Goal: Information Seeking & Learning: Learn about a topic

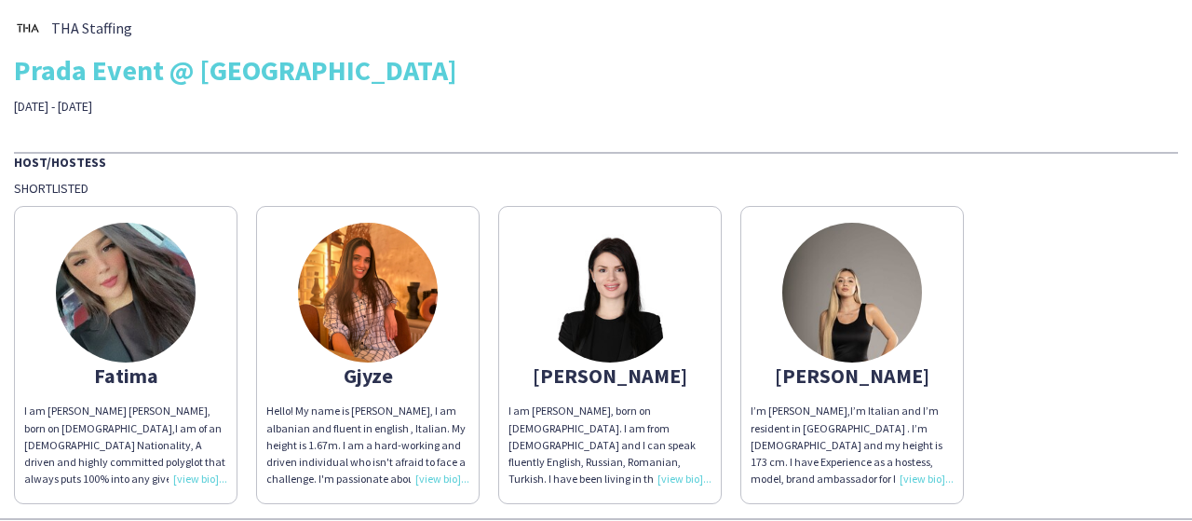
scroll to position [65, 0]
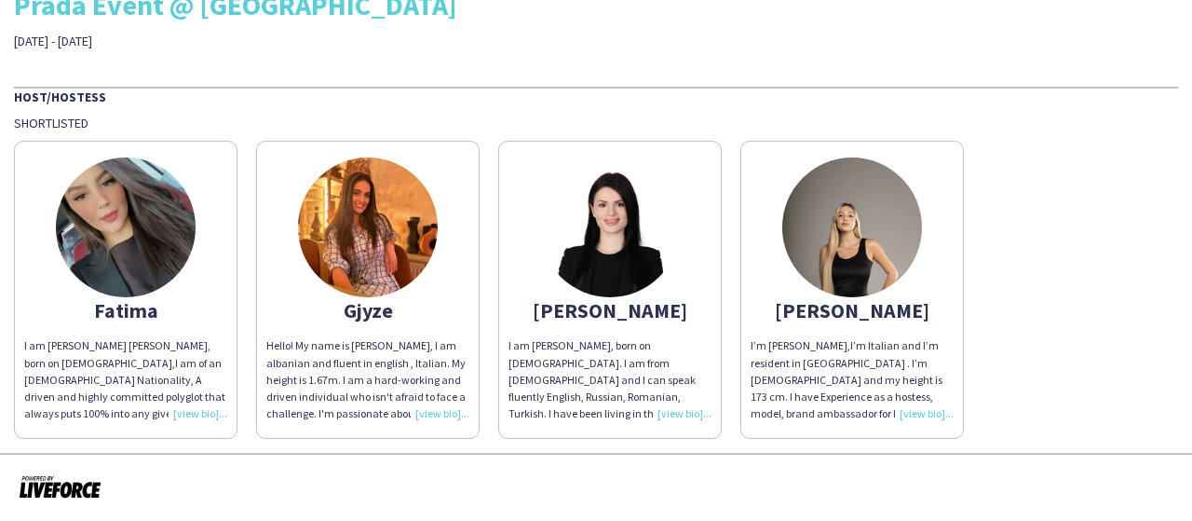
click at [203, 411] on div "I am [PERSON_NAME] [PERSON_NAME], born on [DEMOGRAPHIC_DATA],I am of an [DEMOGR…" at bounding box center [125, 379] width 203 height 85
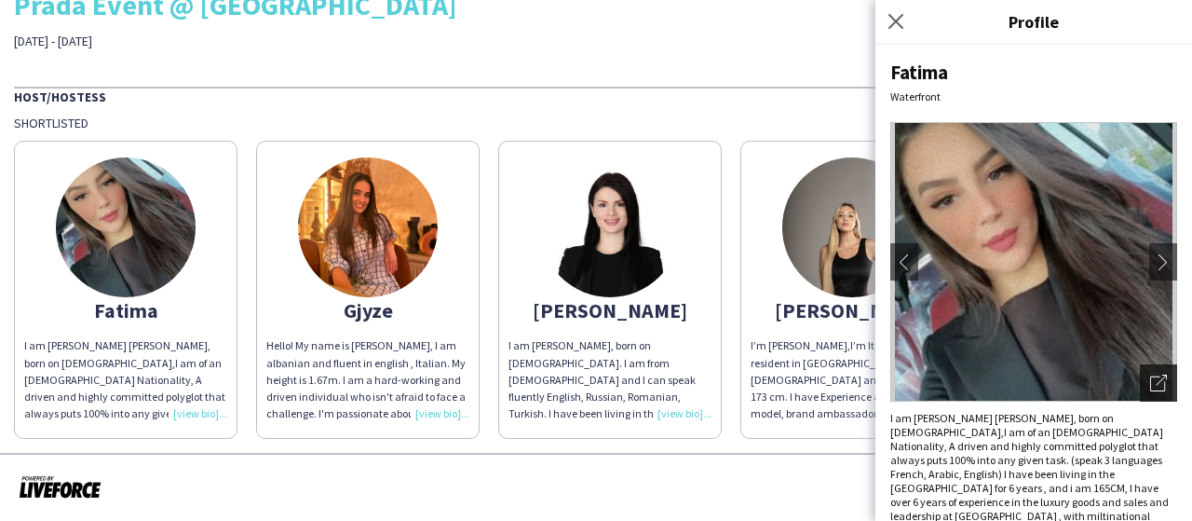
click at [1150, 375] on icon "Open photos pop-in" at bounding box center [1158, 382] width 17 height 17
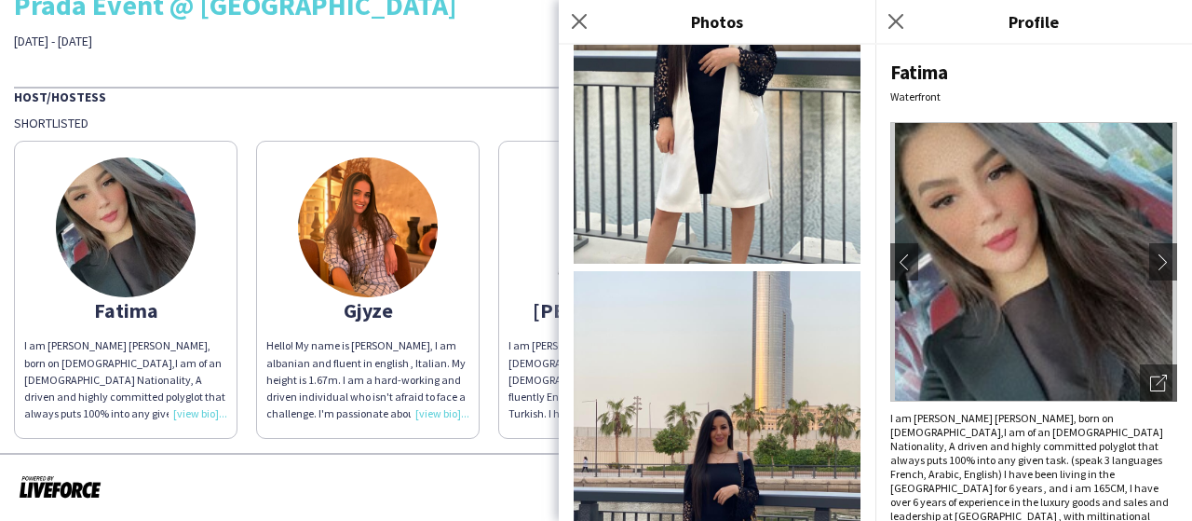
scroll to position [546, 0]
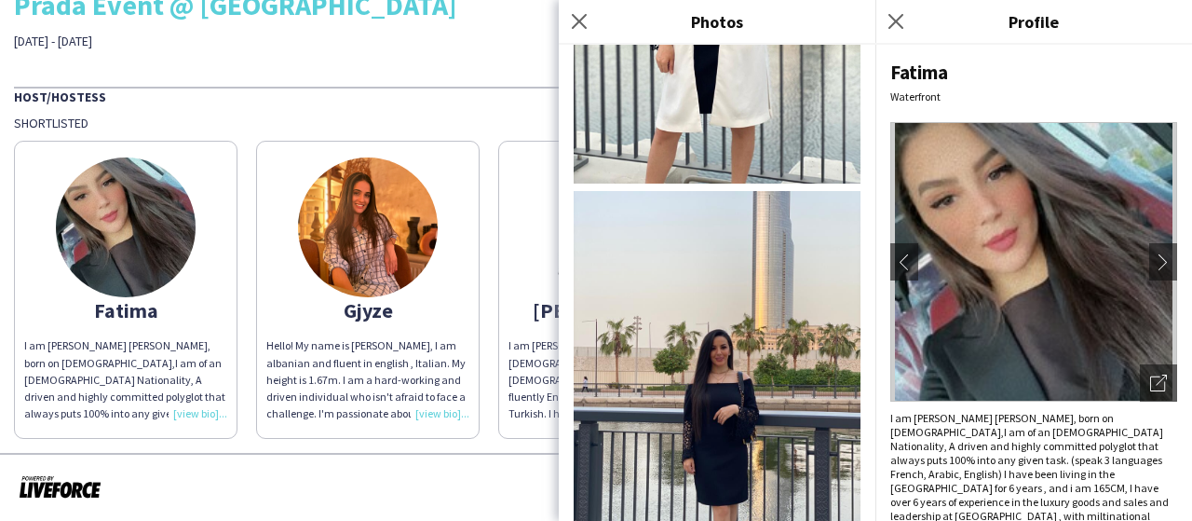
click at [437, 413] on div "Hello! My name is [PERSON_NAME], I am albanian and fluent in english , Italian.…" at bounding box center [367, 379] width 203 height 85
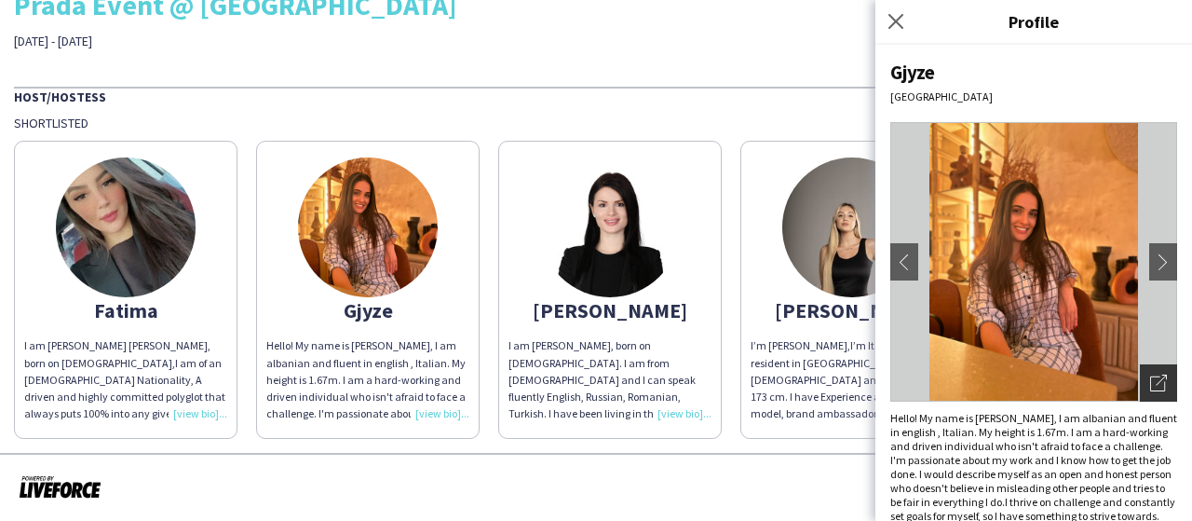
click at [1150, 374] on icon "Open photos pop-in" at bounding box center [1158, 382] width 17 height 17
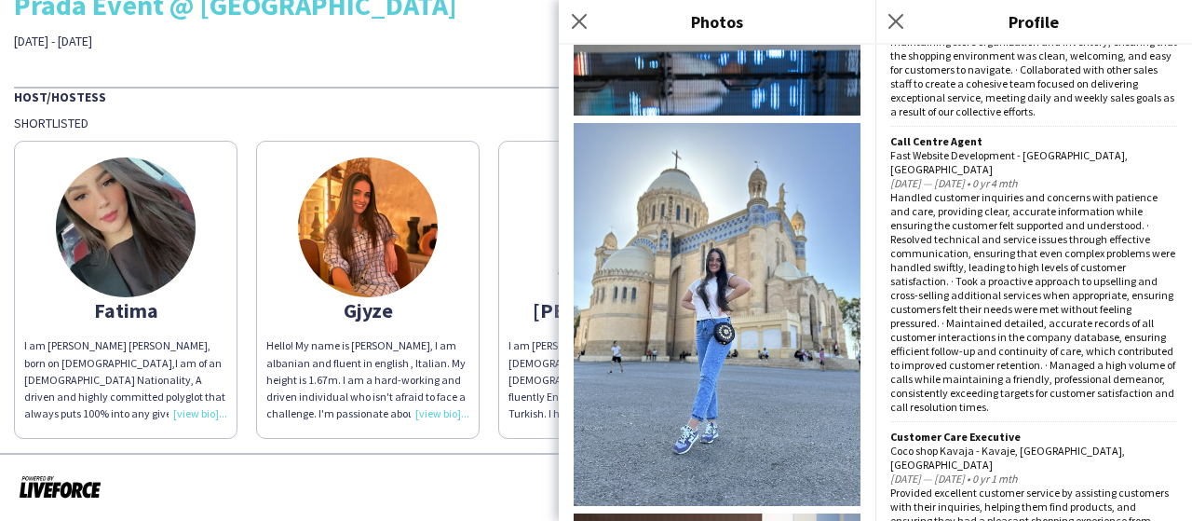
scroll to position [1770, 0]
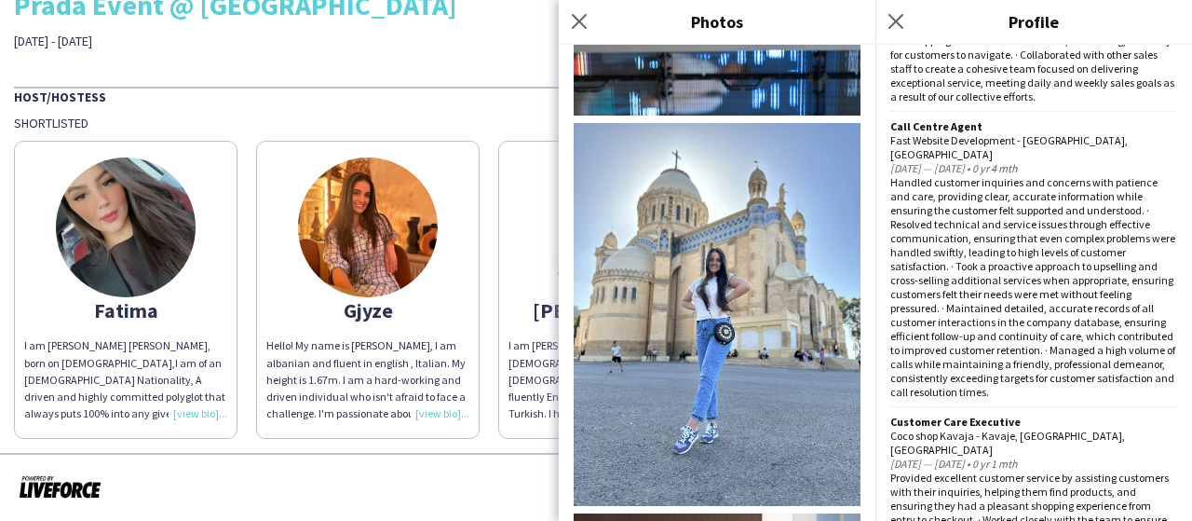
click at [470, 459] on div at bounding box center [596, 487] width 1192 height 69
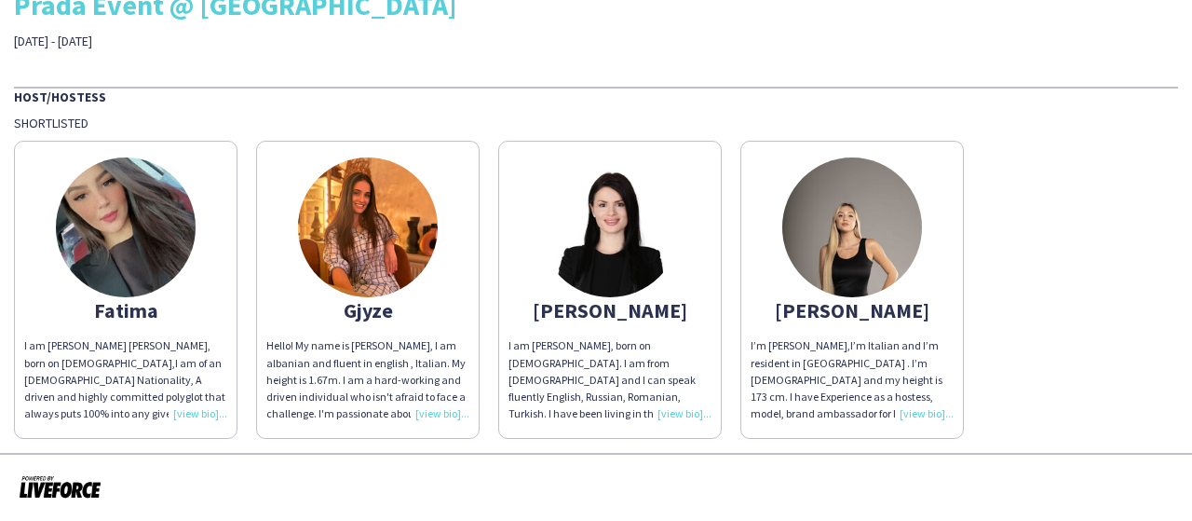
click at [696, 415] on div "I am [PERSON_NAME], born on [DEMOGRAPHIC_DATA]. I am from [DEMOGRAPHIC_DATA] an…" at bounding box center [610, 379] width 203 height 85
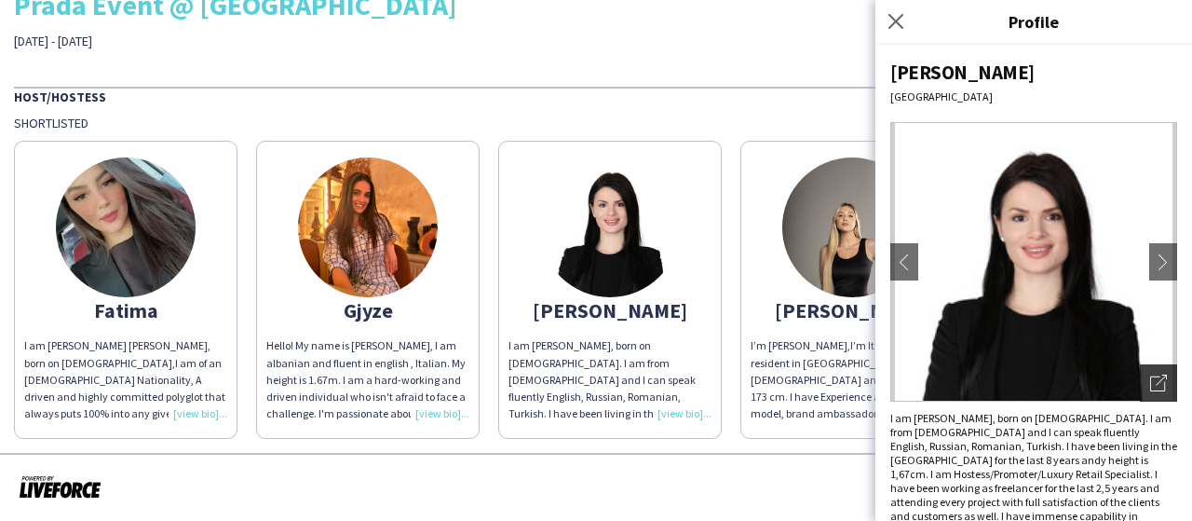
click at [1150, 383] on icon "Open photos pop-in" at bounding box center [1158, 382] width 17 height 17
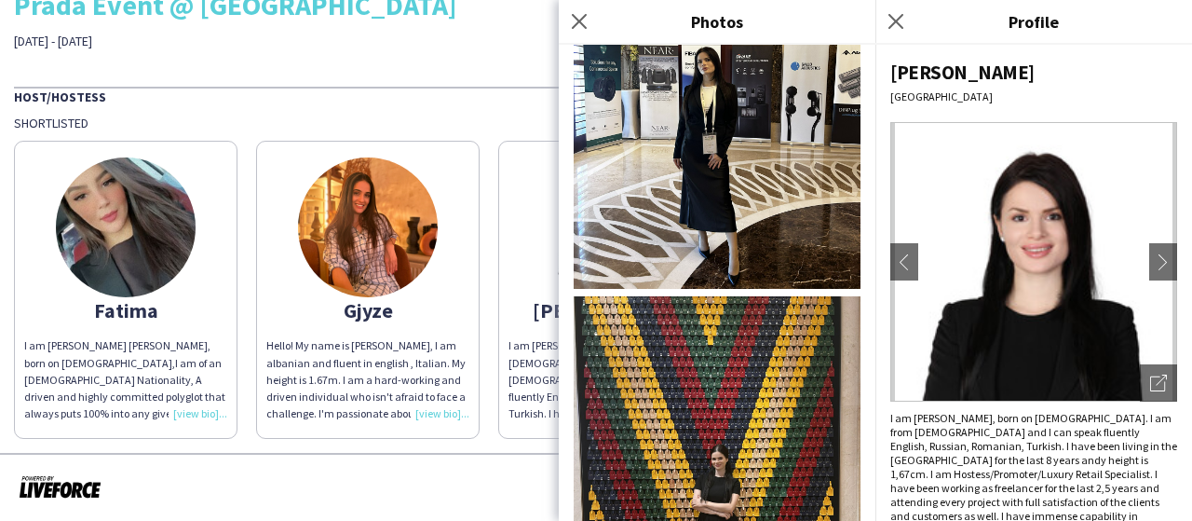
scroll to position [2444, 0]
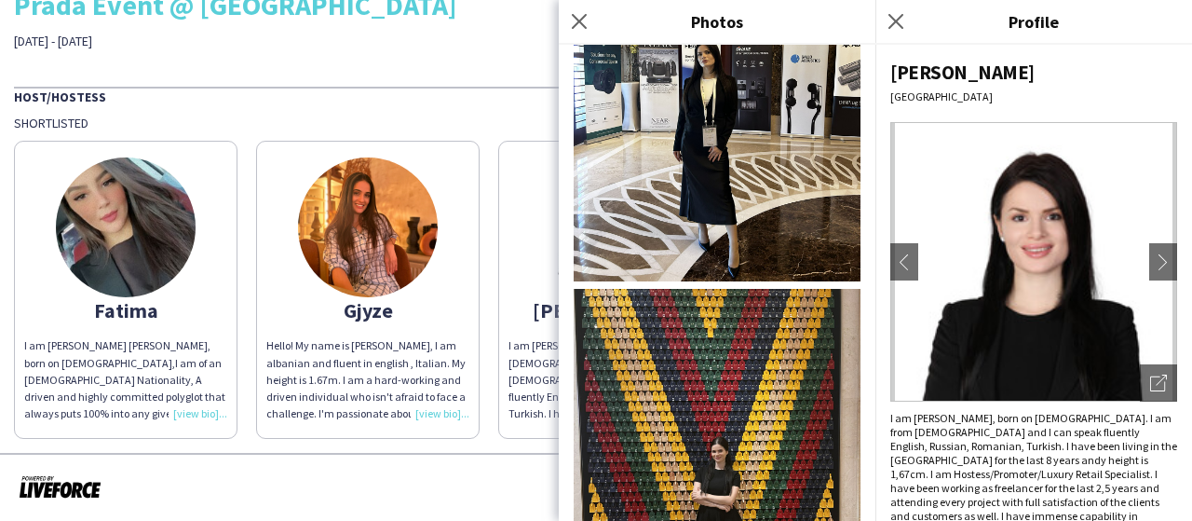
click at [503, 466] on div at bounding box center [596, 487] width 1192 height 69
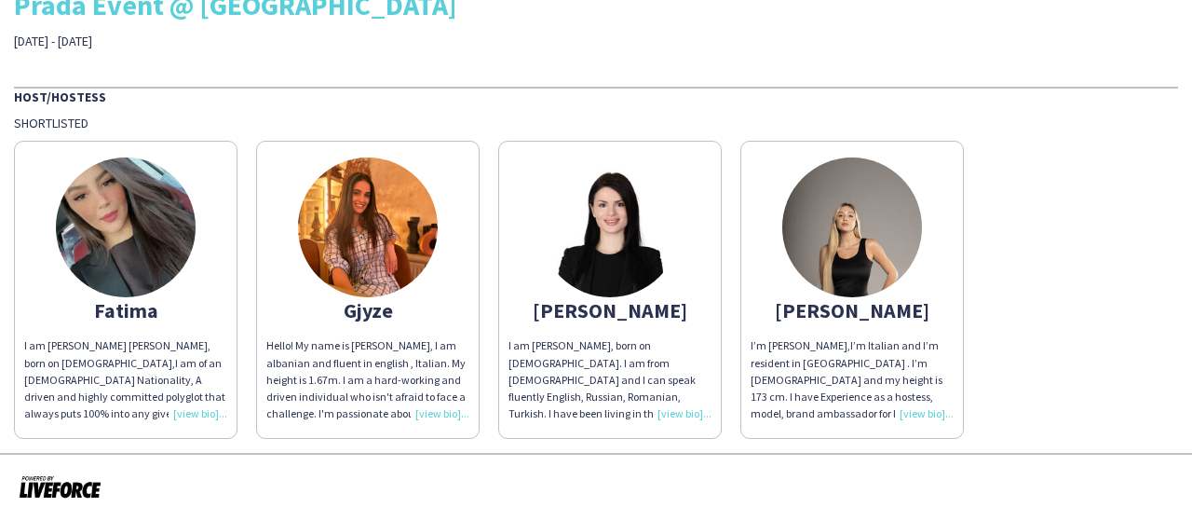
click at [683, 413] on div "I am [PERSON_NAME], born on [DEMOGRAPHIC_DATA]. I am from [DEMOGRAPHIC_DATA] an…" at bounding box center [610, 379] width 203 height 85
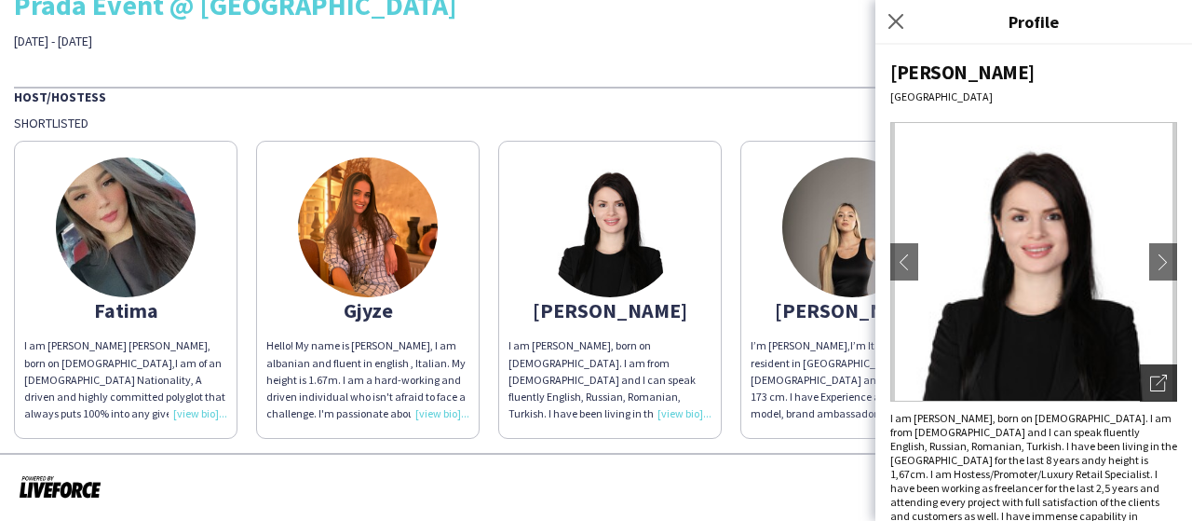
click at [1155, 376] on div "Open photos pop-in" at bounding box center [1158, 382] width 37 height 37
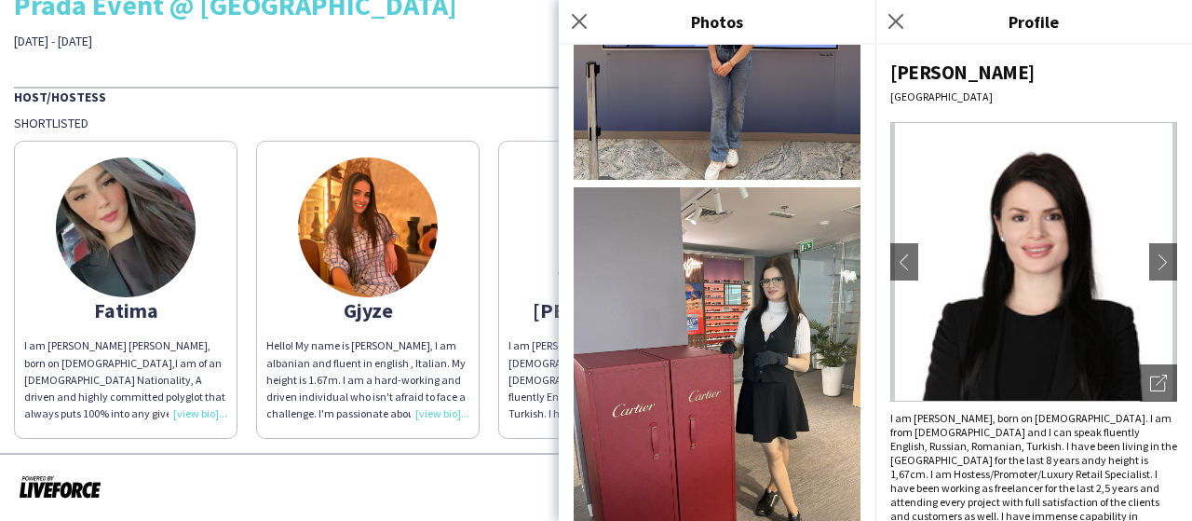
scroll to position [1770, 0]
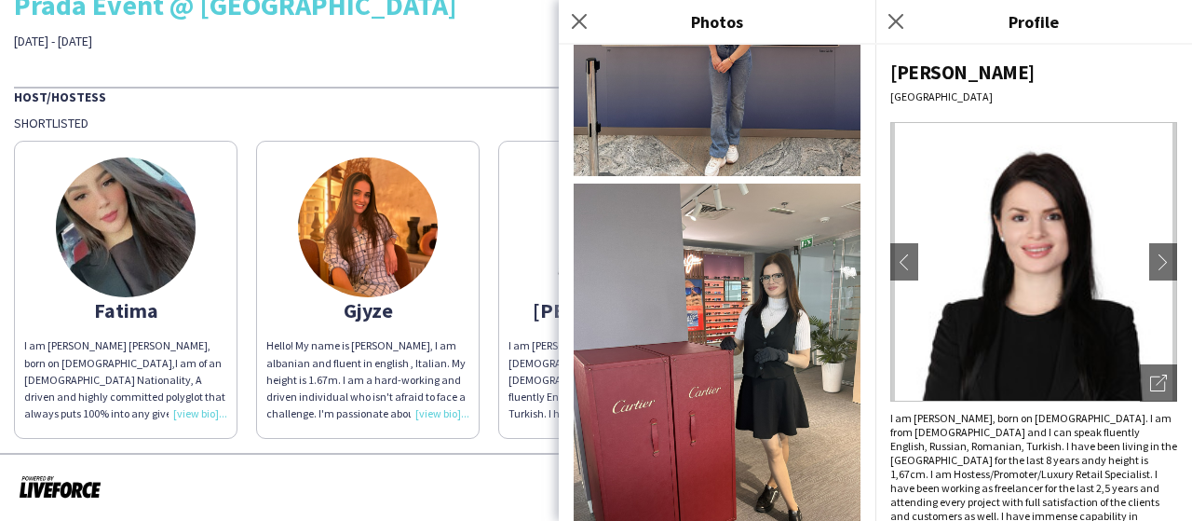
click at [315, 7] on div "Prada Event @ [GEOGRAPHIC_DATA]" at bounding box center [596, 5] width 1164 height 28
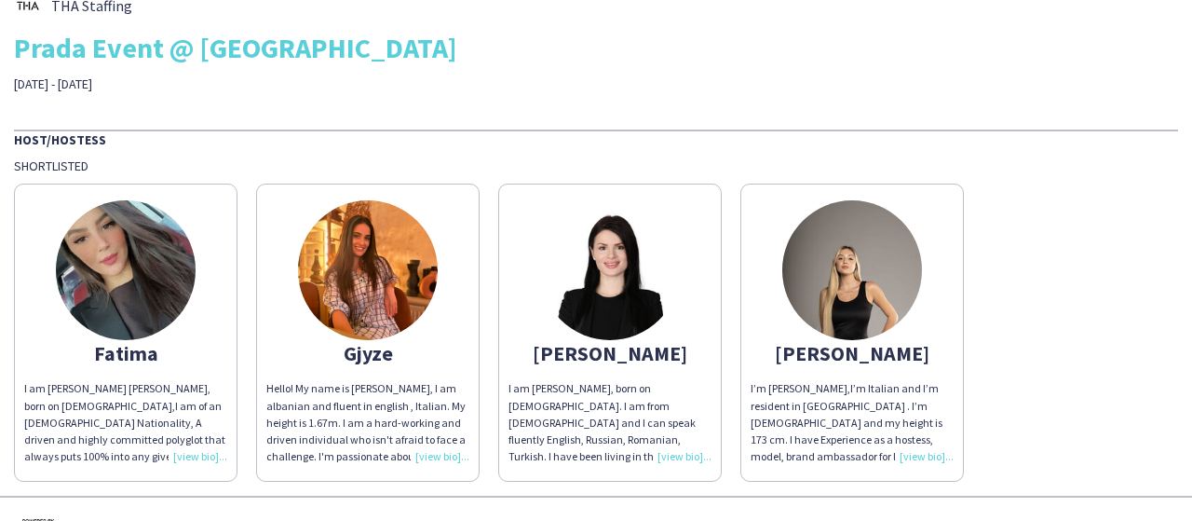
scroll to position [0, 0]
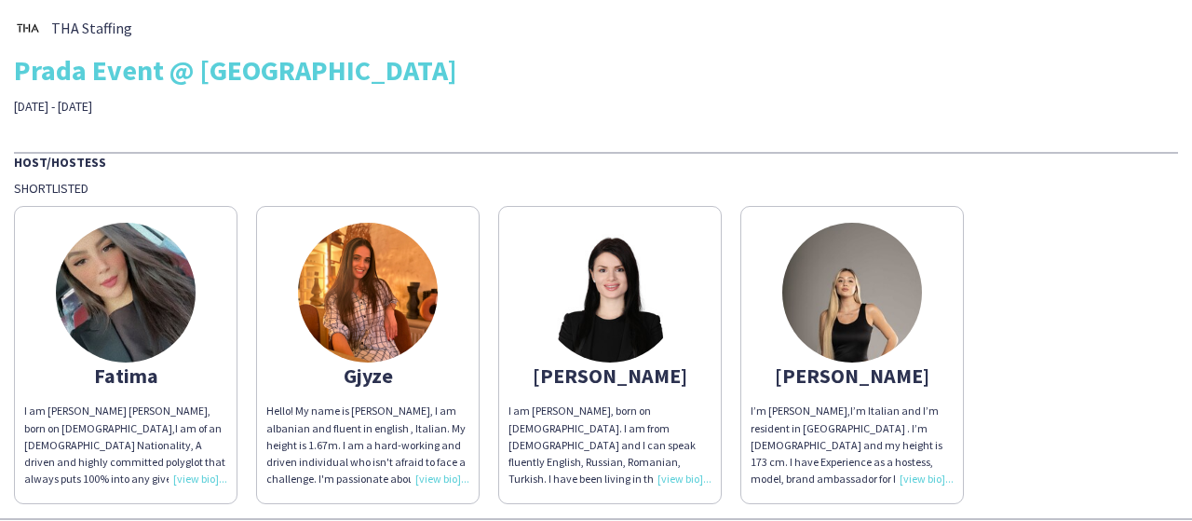
click at [543, 113] on div "THA Staffing Prada Event @ [GEOGRAPHIC_DATA] [DATE] - [DATE]" at bounding box center [596, 64] width 1164 height 101
click at [456, 480] on div "Hello! My name is [PERSON_NAME], I am albanian and fluent in english , Italian.…" at bounding box center [367, 444] width 203 height 85
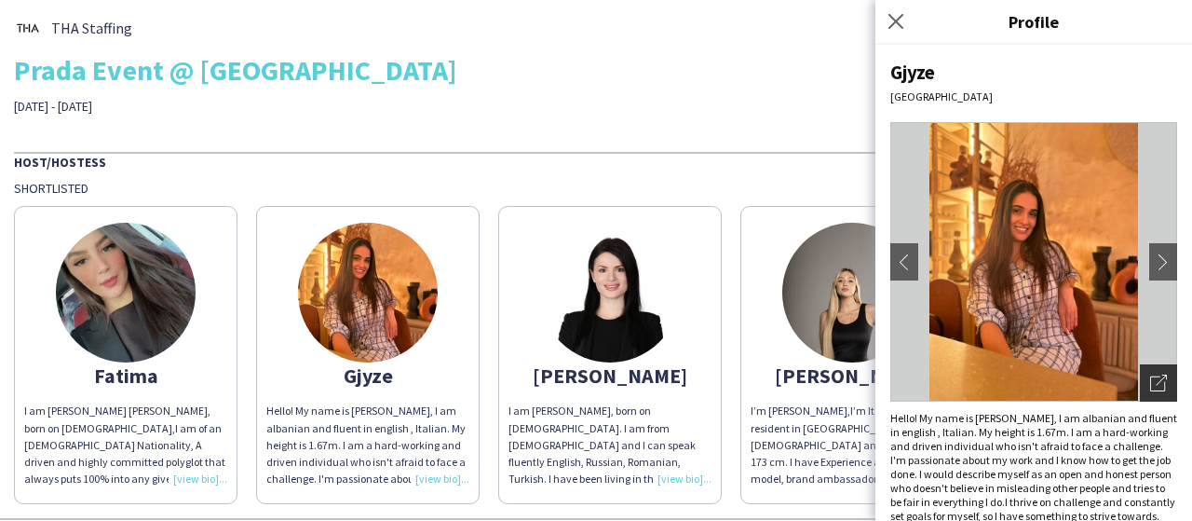
click at [1140, 388] on div "Open photos pop-in" at bounding box center [1158, 382] width 37 height 37
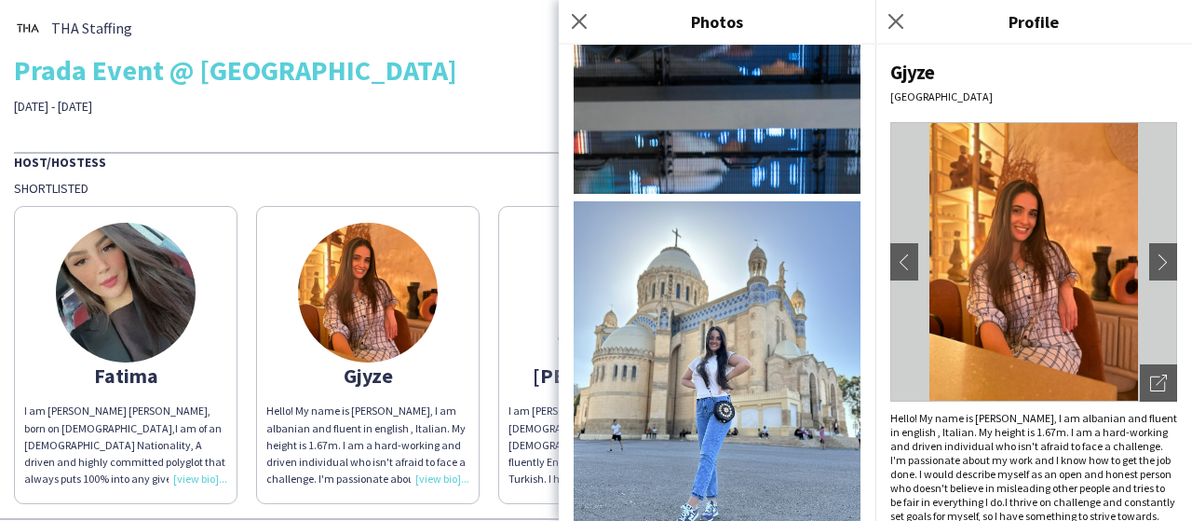
scroll to position [3100, 0]
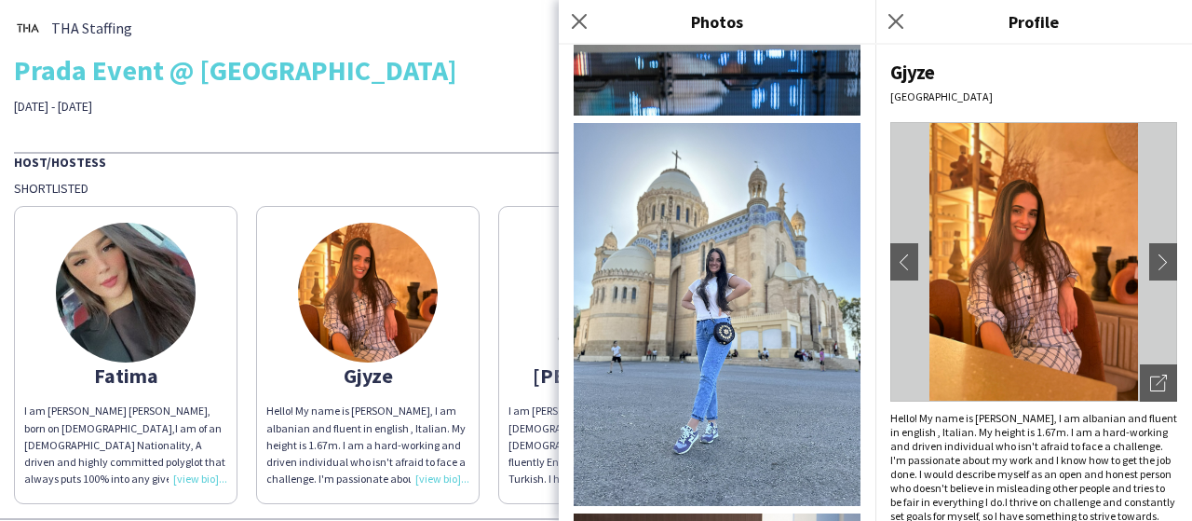
click at [496, 94] on div "THA Staffing Prada Event @ [GEOGRAPHIC_DATA] [DATE] - [DATE]" at bounding box center [596, 64] width 1164 height 101
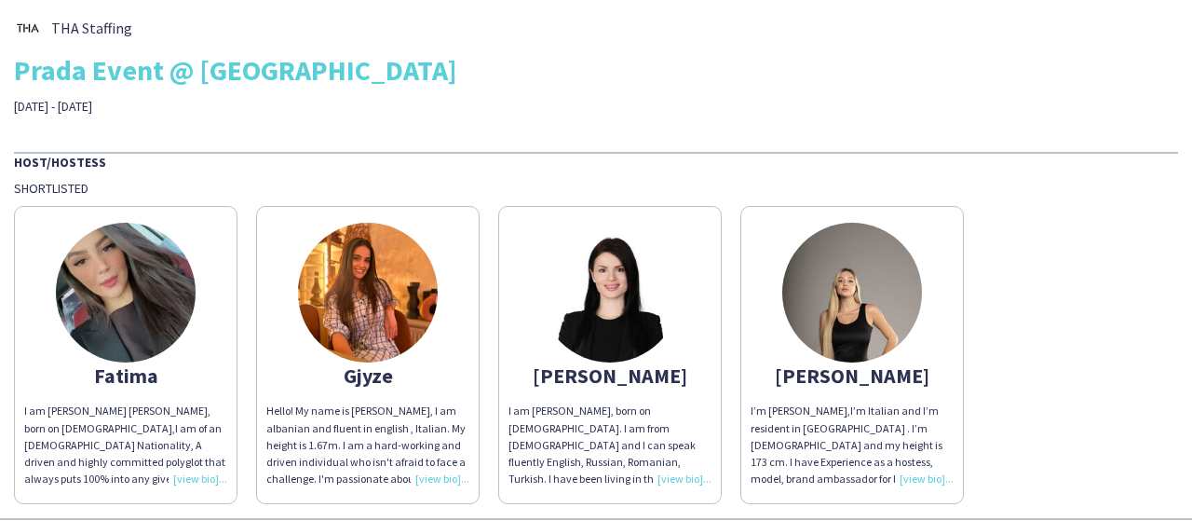
drag, startPoint x: 635, startPoint y: 105, endPoint x: 564, endPoint y: 72, distance: 78.3
click at [564, 72] on div "Prada Event @ [GEOGRAPHIC_DATA]" at bounding box center [596, 70] width 1164 height 28
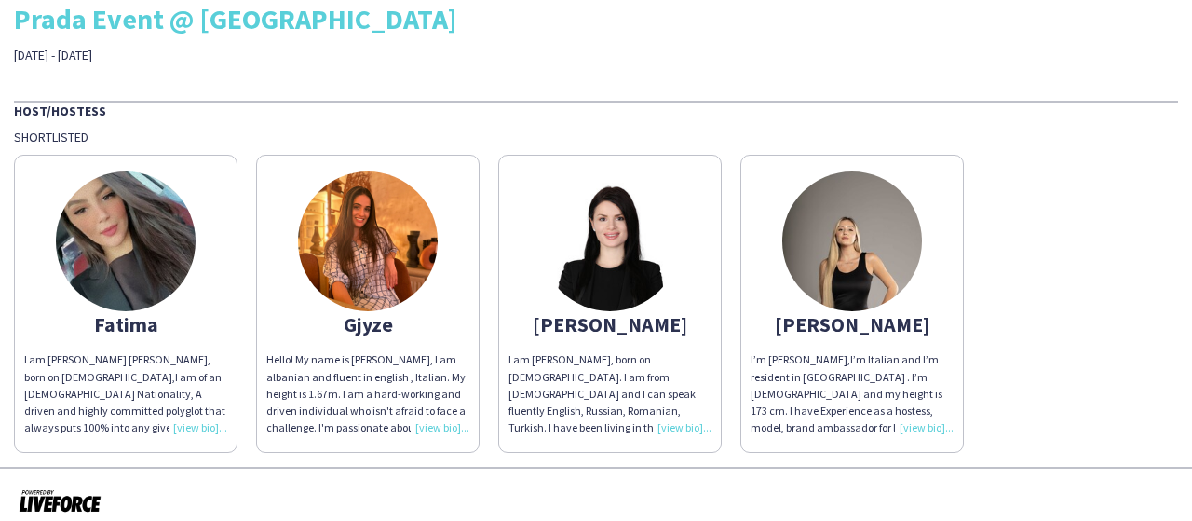
scroll to position [65, 0]
